Goal: Task Accomplishment & Management: Use online tool/utility

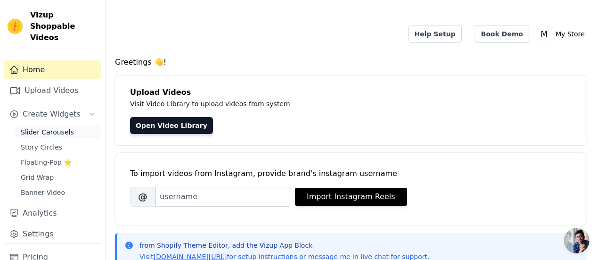
click at [44, 127] on span "Slider Carousels" at bounding box center [47, 131] width 53 height 9
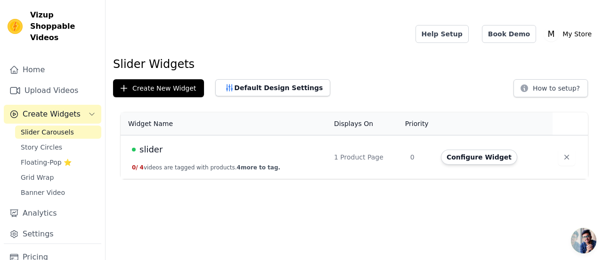
click at [152, 143] on span "slider" at bounding box center [151, 149] width 23 height 13
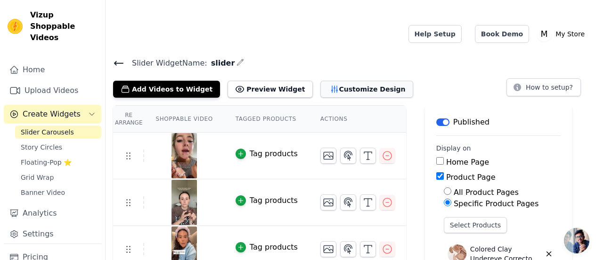
click at [327, 78] on div "Slider Widget Name: slider Add Videos to Widget Preview Widget Customize Design…" at bounding box center [351, 203] width 491 height 293
click at [335, 81] on button "Customize Design" at bounding box center [367, 89] width 93 height 17
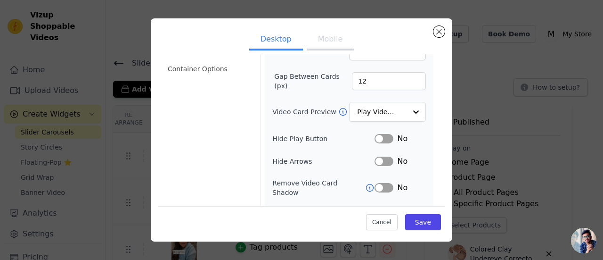
scroll to position [86, 0]
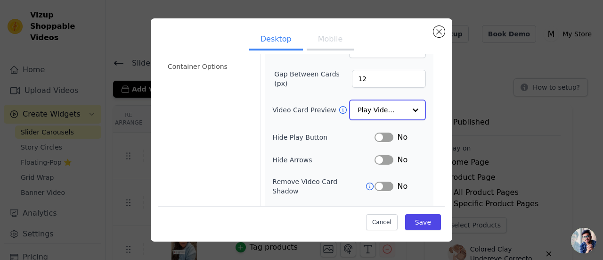
click at [396, 104] on input "Video Card Preview" at bounding box center [382, 109] width 49 height 19
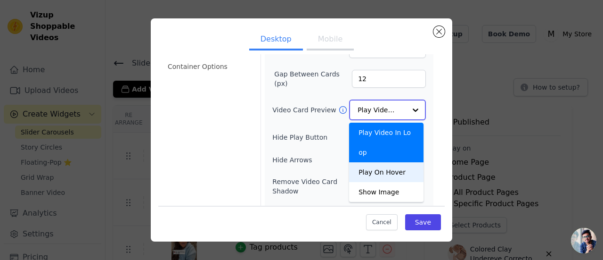
click at [388, 162] on div "Play On Hover" at bounding box center [386, 172] width 74 height 20
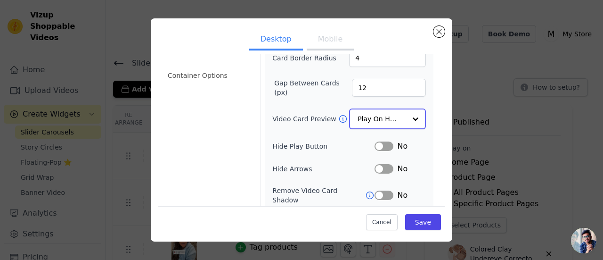
scroll to position [76, 0]
click at [414, 116] on div at bounding box center [415, 119] width 19 height 19
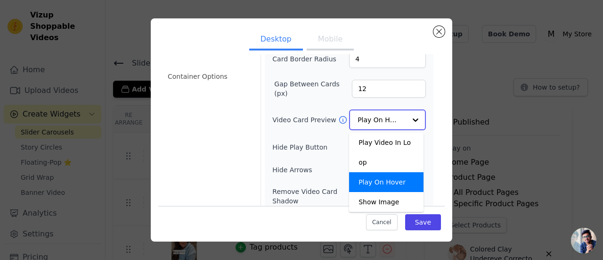
click at [414, 116] on div at bounding box center [415, 119] width 19 height 19
click at [427, 137] on form "Width (in px) 200 Height (in px) 355 Card Border Radius 4 Gap Between Cards (px…" at bounding box center [349, 130] width 177 height 300
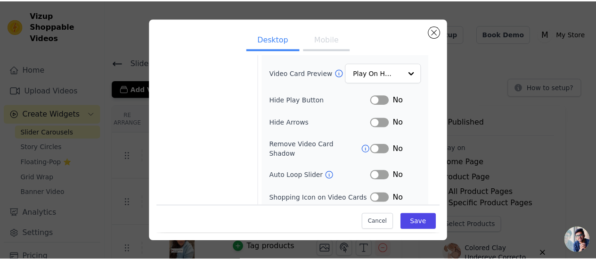
scroll to position [0, 0]
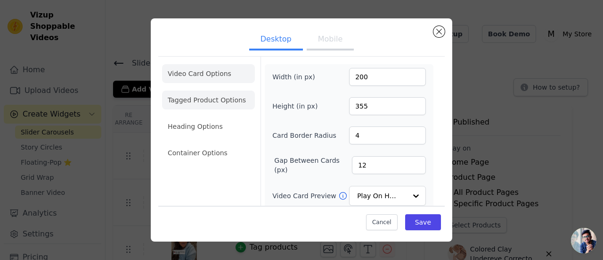
click at [234, 143] on li "Tagged Product Options" at bounding box center [208, 152] width 93 height 19
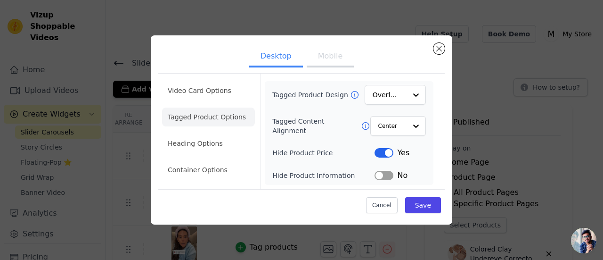
click at [234, 107] on li "Video Card Options" at bounding box center [208, 116] width 93 height 19
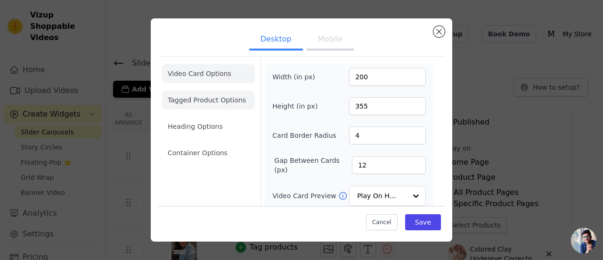
click at [231, 143] on li "Tagged Product Options" at bounding box center [208, 152] width 93 height 19
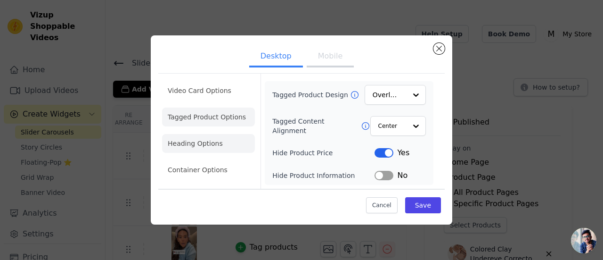
click at [207, 145] on li "Heading Options" at bounding box center [208, 143] width 93 height 19
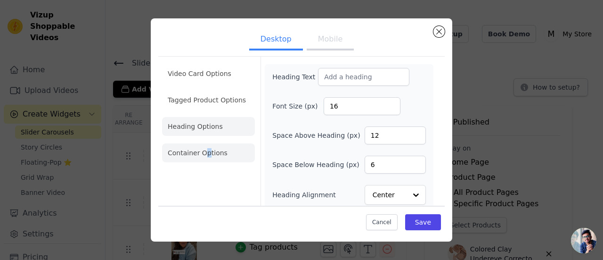
drag, startPoint x: 204, startPoint y: 163, endPoint x: 209, endPoint y: 153, distance: 10.5
click at [209, 153] on ul "Video Card Options Tagged Product Options Heading Options Container Options" at bounding box center [208, 113] width 93 height 106
click at [209, 153] on li "Container Options" at bounding box center [208, 152] width 93 height 19
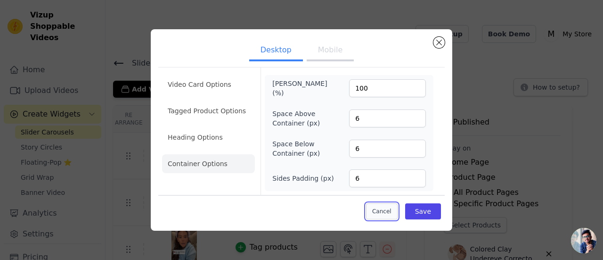
click at [388, 207] on button "Cancel" at bounding box center [382, 211] width 32 height 16
